Goal: Transaction & Acquisition: Book appointment/travel/reservation

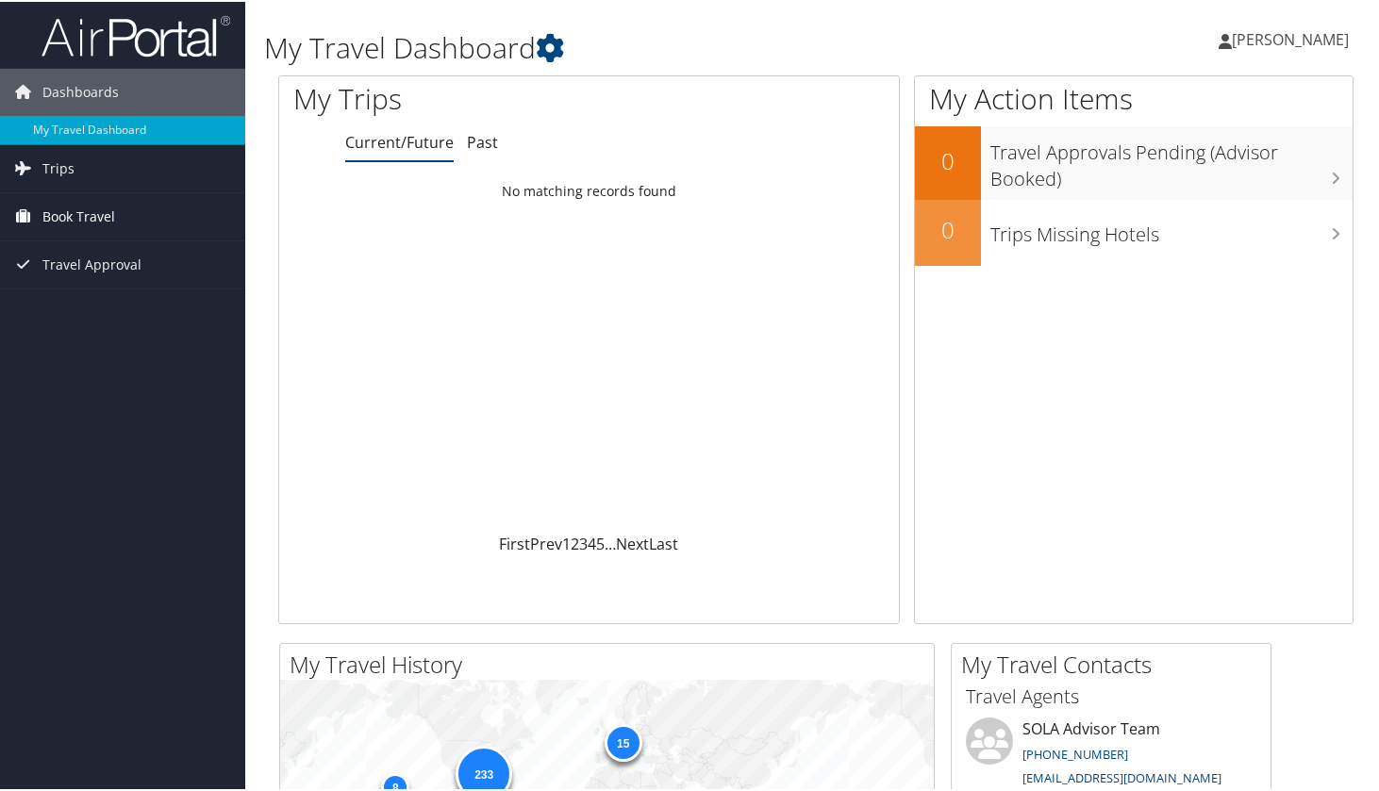
click at [100, 205] on span "Book Travel" at bounding box center [78, 215] width 73 height 47
click at [100, 279] on link "Book/Manage Online Trips" at bounding box center [122, 281] width 245 height 28
click at [78, 275] on link "Book/Manage Online Trips" at bounding box center [122, 281] width 245 height 28
click at [97, 274] on link "Book/Manage Online Trips" at bounding box center [122, 281] width 245 height 28
click at [71, 215] on span "Book Travel" at bounding box center [78, 215] width 73 height 47
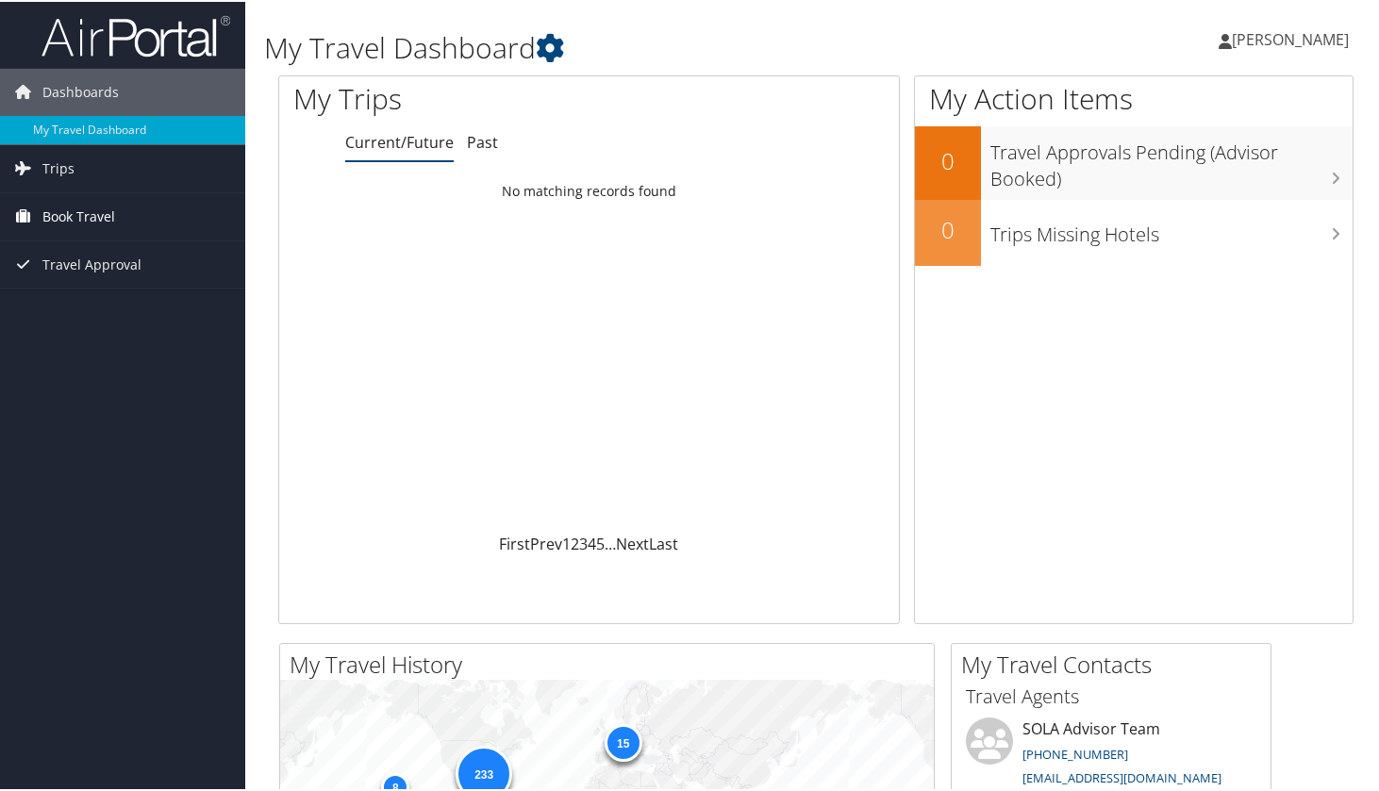
click at [71, 215] on span "Book Travel" at bounding box center [78, 215] width 73 height 47
click at [97, 290] on link "Book/Manage Online Trips" at bounding box center [122, 281] width 245 height 28
click at [78, 220] on span "Book Travel" at bounding box center [78, 215] width 73 height 47
click at [98, 286] on link "Book/Manage Online Trips" at bounding box center [122, 281] width 245 height 28
click at [128, 281] on link "Book/Manage Online Trips" at bounding box center [122, 281] width 245 height 28
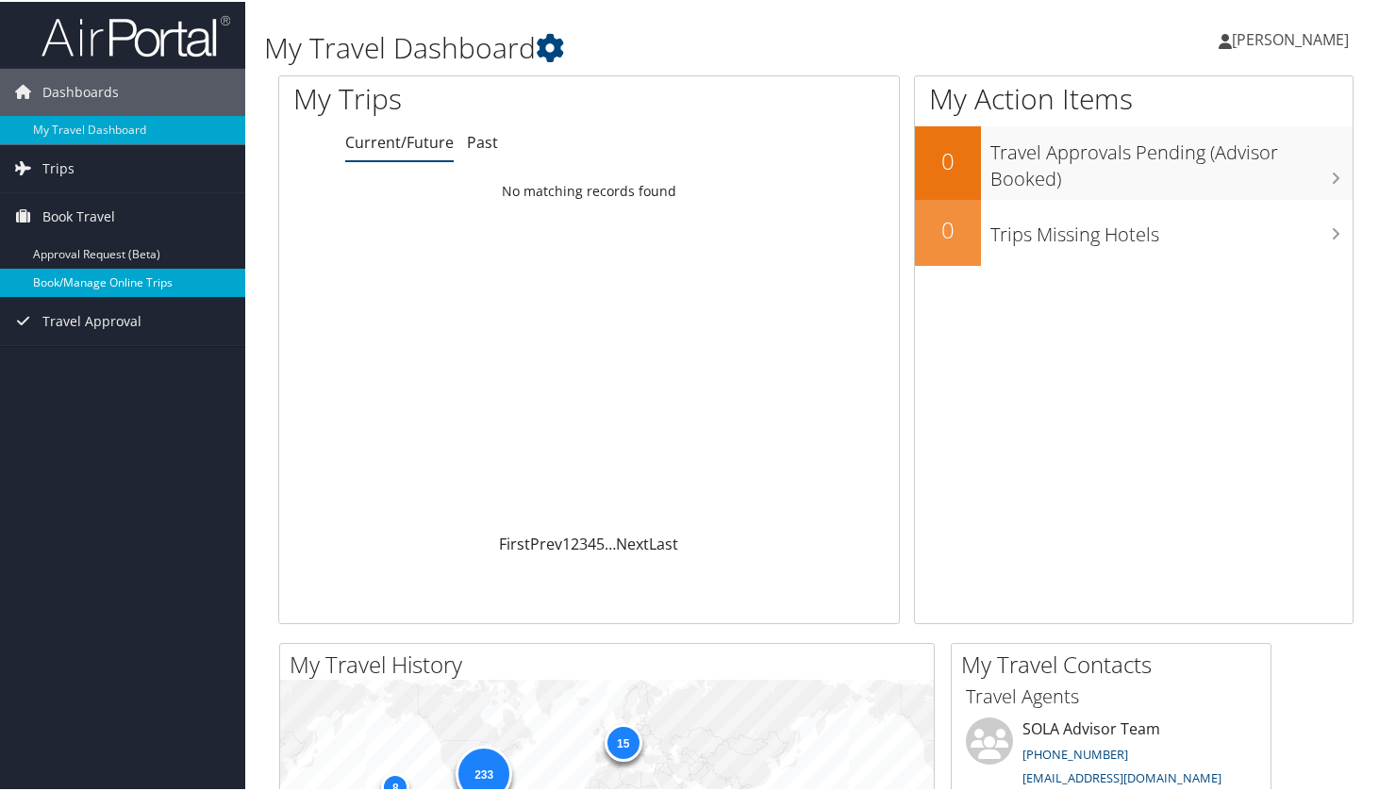
click at [76, 280] on link "Book/Manage Online Trips" at bounding box center [122, 281] width 245 height 28
